Goal: Task Accomplishment & Management: Use online tool/utility

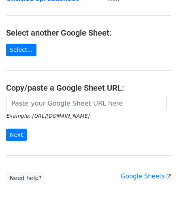
scroll to position [81, 0]
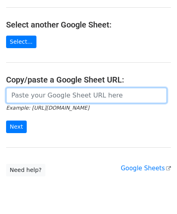
click at [33, 97] on input "url" at bounding box center [86, 95] width 161 height 15
paste input "https://docs.google.com/spreadsheets/d/1eXC-5a11Xh_Fhe9-X9QBJIDYfP_AcGdKKy1qTuO…"
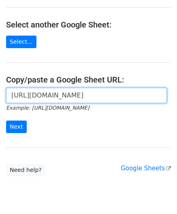
scroll to position [0, 174]
type input "https://docs.google.com/spreadsheets/d/1eXC-5a11Xh_Fhe9-X9QBJIDYfP_AcGdKKy1qTuO…"
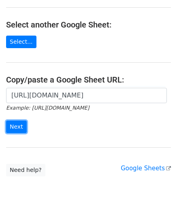
drag, startPoint x: 17, startPoint y: 123, endPoint x: 0, endPoint y: 130, distance: 17.8
click at [17, 123] on input "Next" at bounding box center [16, 127] width 21 height 13
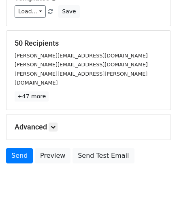
scroll to position [99, 0]
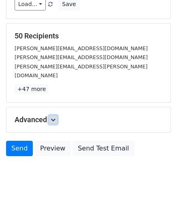
click at [55, 115] on link at bounding box center [53, 119] width 9 height 9
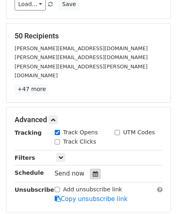
click at [93, 171] on icon at bounding box center [95, 174] width 5 height 6
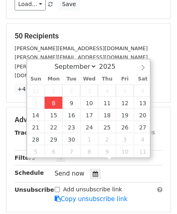
type input "[DATE] 12:00"
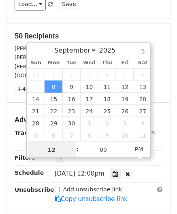
scroll to position [0, 0]
paste input "Hour"
type input "2"
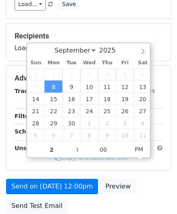
type input "[DATE] 14:00"
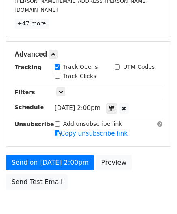
scroll to position [197, 0]
